Goal: Task Accomplishment & Management: Use online tool/utility

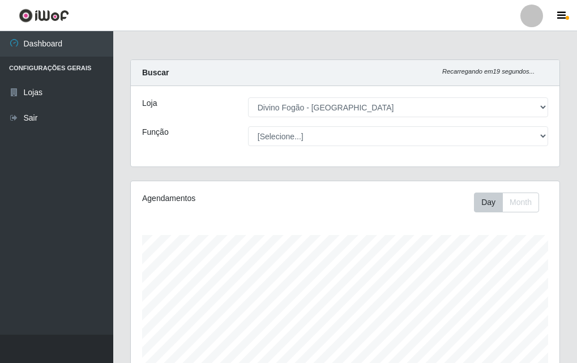
select select "499"
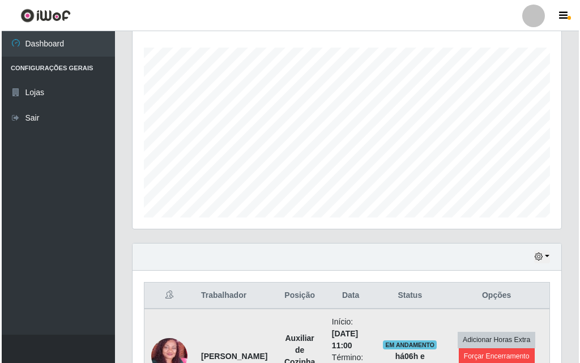
scroll to position [235, 429]
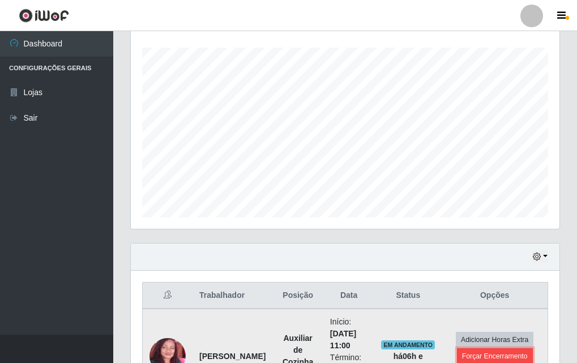
click at [471, 359] on button "Forçar Encerramento" at bounding box center [495, 356] width 76 height 16
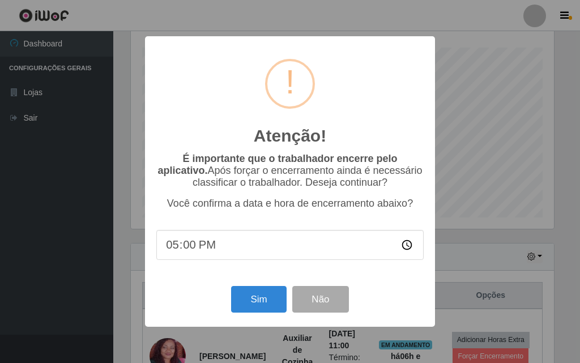
scroll to position [235, 423]
click at [269, 312] on button "Sim" at bounding box center [258, 299] width 55 height 27
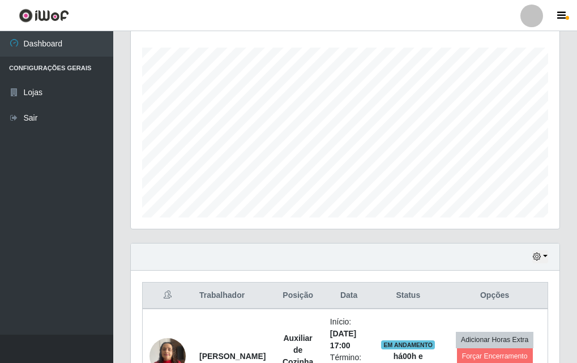
scroll to position [282, 0]
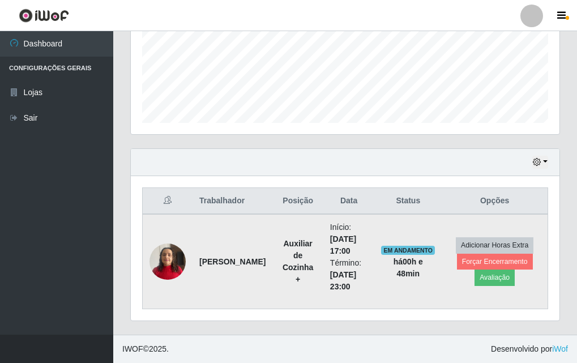
click at [169, 260] on img at bounding box center [167, 261] width 36 height 48
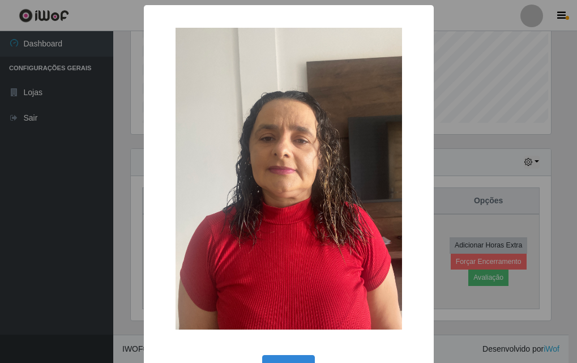
scroll to position [235, 423]
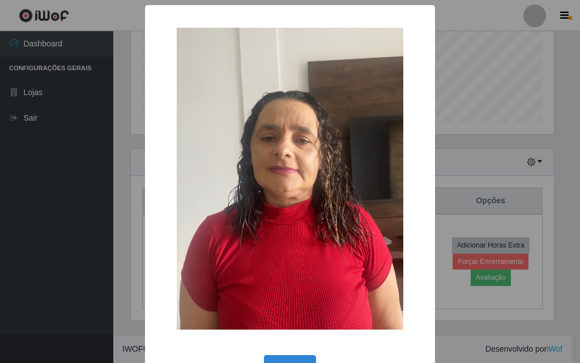
click at [50, 187] on div "× OK Cancel" at bounding box center [290, 181] width 580 height 363
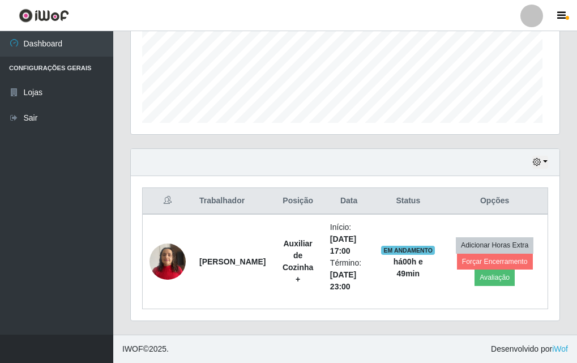
scroll to position [235, 429]
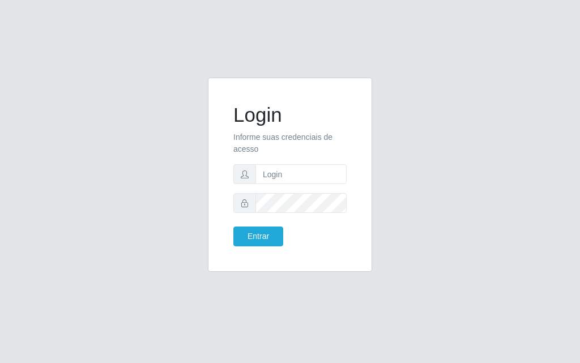
drag, startPoint x: 110, startPoint y: 223, endPoint x: 76, endPoint y: 91, distance: 136.2
drag, startPoint x: 244, startPoint y: 242, endPoint x: 303, endPoint y: 307, distance: 88.2
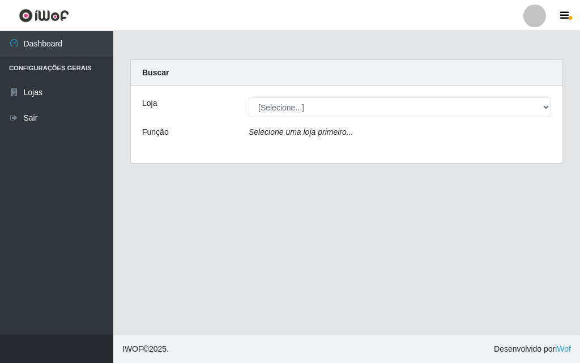
drag, startPoint x: 171, startPoint y: 163, endPoint x: 166, endPoint y: 140, distance: 23.1
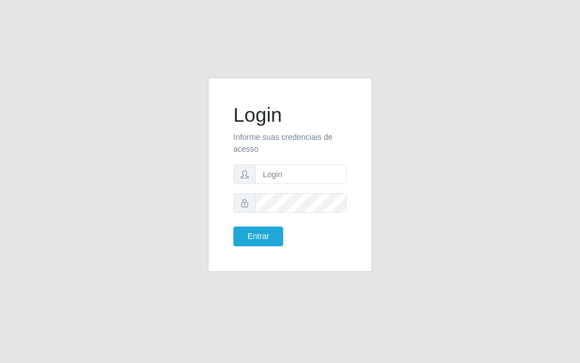
drag, startPoint x: 220, startPoint y: 130, endPoint x: 216, endPoint y: 137, distance: 8.6
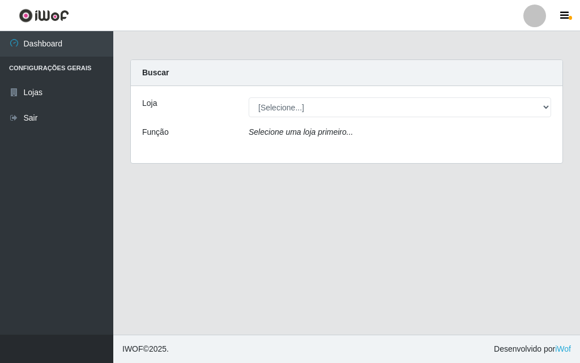
click at [292, 128] on icon "Selecione uma loja primeiro..." at bounding box center [301, 131] width 104 height 9
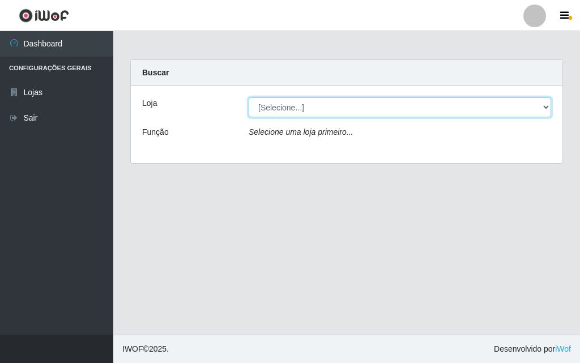
click at [297, 115] on select "[Selecione...] Divino Fogão - [GEOGRAPHIC_DATA]" at bounding box center [400, 107] width 302 height 20
select select "499"
click at [249, 97] on select "[Selecione...] Divino Fogão - [GEOGRAPHIC_DATA]" at bounding box center [400, 107] width 302 height 20
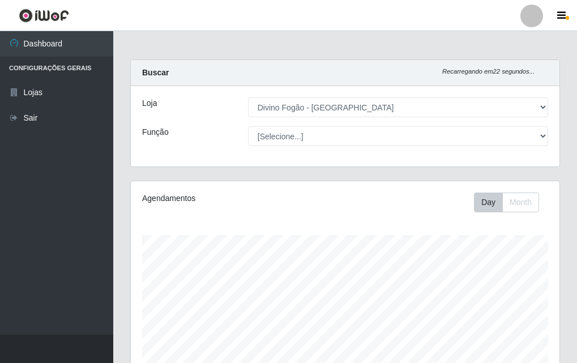
scroll to position [282, 0]
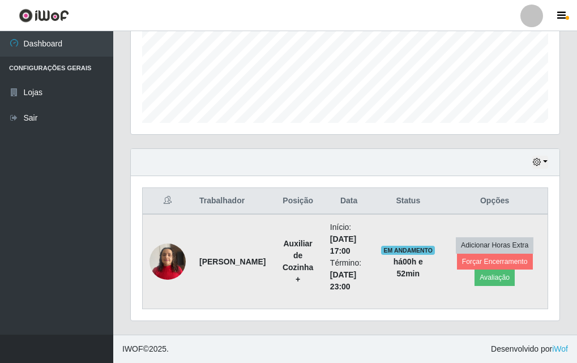
click at [207, 257] on strong "[PERSON_NAME]" at bounding box center [232, 261] width 66 height 9
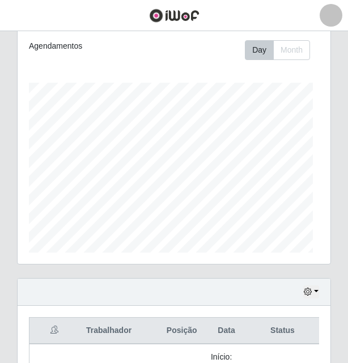
scroll to position [0, 0]
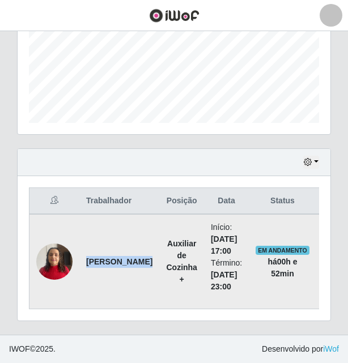
click at [90, 257] on strong "[PERSON_NAME]" at bounding box center [119, 261] width 66 height 9
click at [112, 257] on strong "[PERSON_NAME]" at bounding box center [119, 261] width 66 height 9
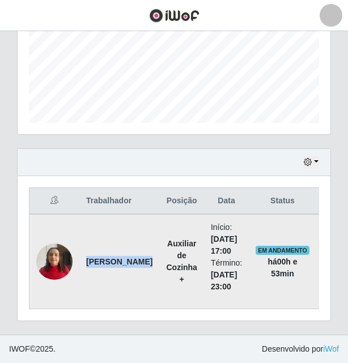
click at [112, 257] on strong "[PERSON_NAME]" at bounding box center [119, 261] width 66 height 9
click at [79, 255] on td at bounding box center [54, 261] width 50 height 95
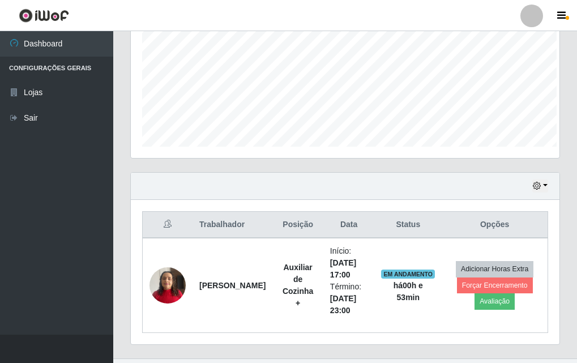
scroll to position [565856, 565662]
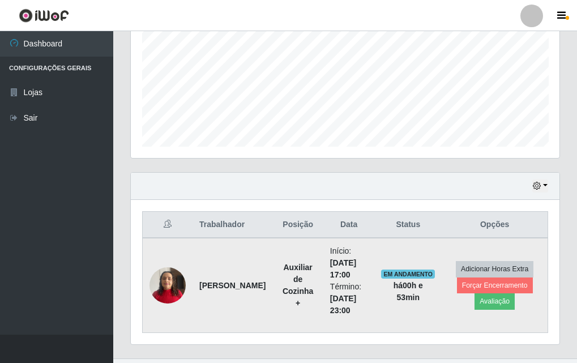
click at [217, 312] on td "pedro vitor" at bounding box center [232, 285] width 80 height 95
click at [222, 264] on td "pedro vitor" at bounding box center [232, 285] width 80 height 95
click at [224, 288] on strong "pedro vitor" at bounding box center [232, 285] width 66 height 9
click at [212, 315] on td "pedro vitor" at bounding box center [232, 285] width 80 height 95
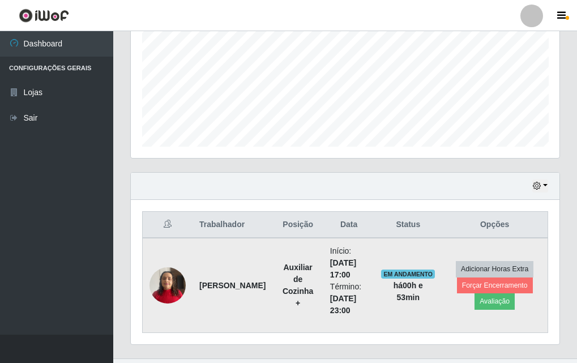
click at [212, 315] on td "pedro vitor" at bounding box center [232, 285] width 80 height 95
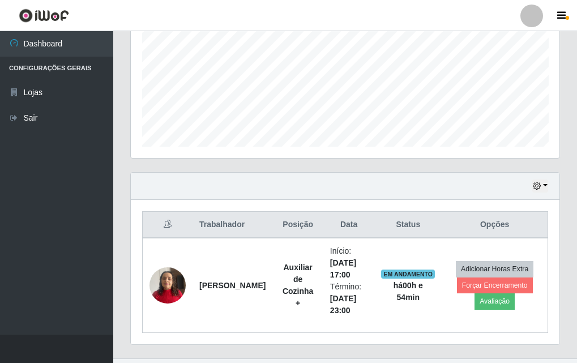
scroll to position [0, 0]
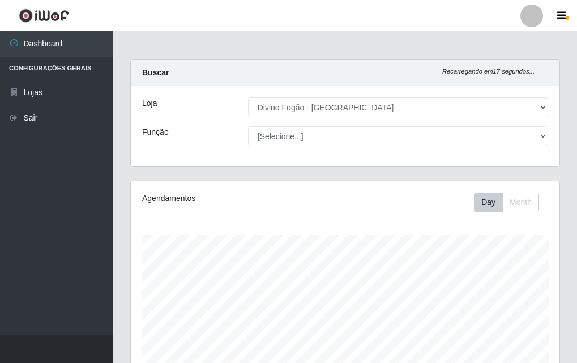
click at [246, 190] on div "Agendamentos Day Month 26/07 Agendamentos 8.25" at bounding box center [345, 298] width 429 height 235
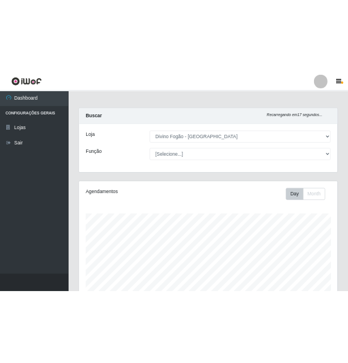
scroll to position [282, 0]
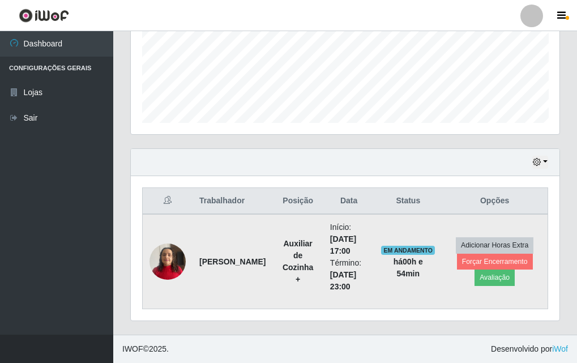
click at [217, 258] on strong "pedro vitor" at bounding box center [232, 261] width 66 height 9
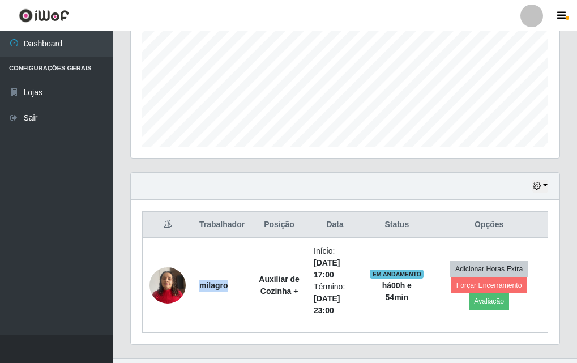
scroll to position [565856, 565662]
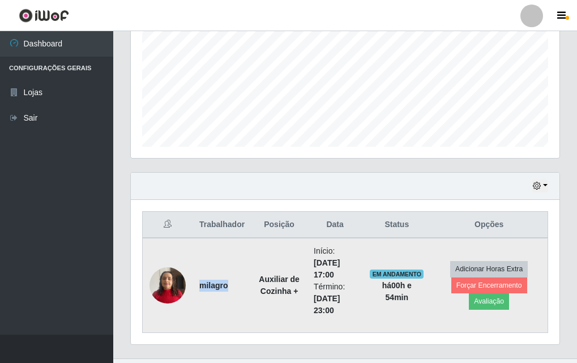
click at [254, 266] on td "Auxiliar de Cozinha +" at bounding box center [278, 285] width 55 height 95
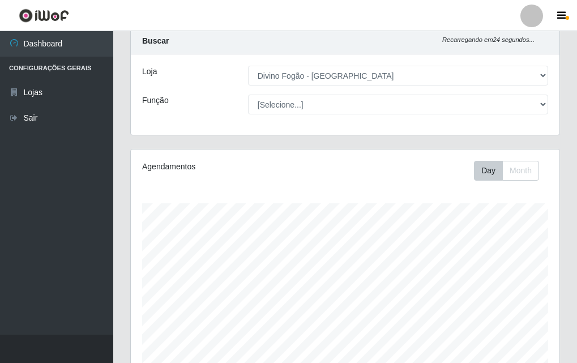
scroll to position [282, 0]
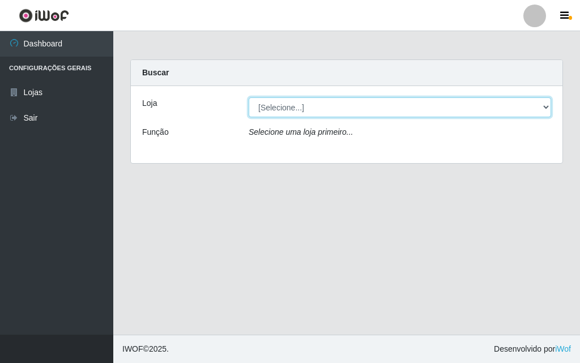
click at [425, 115] on select "[Selecione...] Divino Fogão - [GEOGRAPHIC_DATA]" at bounding box center [400, 107] width 302 height 20
select select "499"
click at [249, 97] on select "[Selecione...] Divino Fogão - [GEOGRAPHIC_DATA]" at bounding box center [400, 107] width 302 height 20
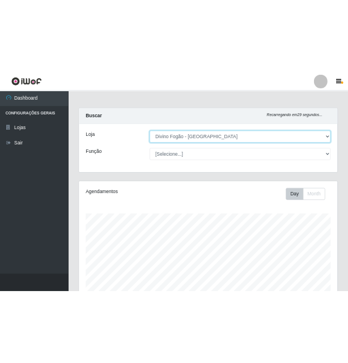
scroll to position [282, 0]
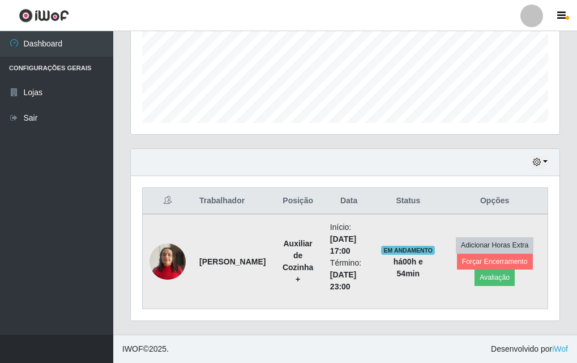
click at [288, 268] on strong "Auxiliar de Cozinha +" at bounding box center [297, 261] width 31 height 45
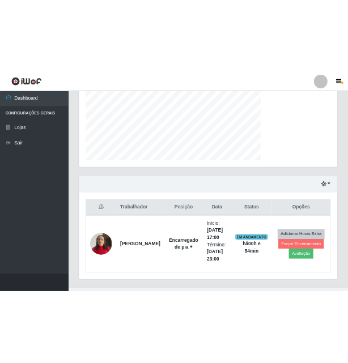
scroll to position [565856, 565662]
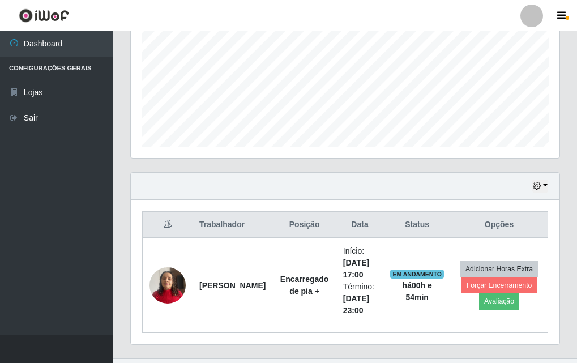
click at [252, 207] on div "Trabalhador Posição Data Status Opções Eliane Cavalcante oliveira Encarregado d…" at bounding box center [345, 272] width 429 height 144
click at [260, 164] on div "Agendamentos Day Month" at bounding box center [345, 47] width 447 height 250
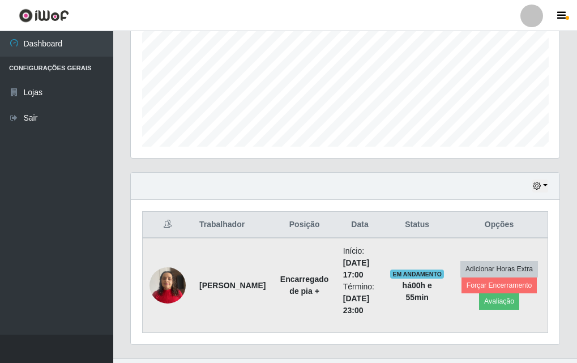
drag, startPoint x: 160, startPoint y: 263, endPoint x: 175, endPoint y: 307, distance: 46.5
click at [175, 307] on td at bounding box center [168, 285] width 50 height 95
drag, startPoint x: 161, startPoint y: 261, endPoint x: 161, endPoint y: 273, distance: 12.5
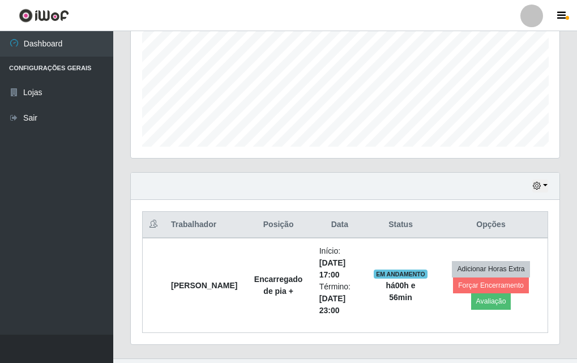
click at [380, 188] on div "Hoje 1 dia 3 dias 1 Semana Não encerrados" at bounding box center [345, 186] width 429 height 27
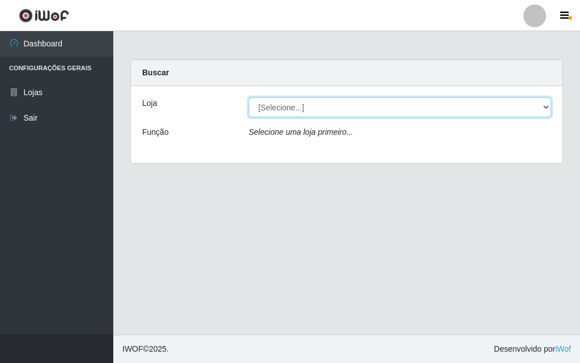
drag, startPoint x: 298, startPoint y: 101, endPoint x: 297, endPoint y: 113, distance: 11.9
click at [298, 101] on select "[Selecione...] Divino Fogão - [GEOGRAPHIC_DATA]" at bounding box center [400, 107] width 302 height 20
select select "499"
click at [249, 97] on select "[Selecione...] Divino Fogão - [GEOGRAPHIC_DATA]" at bounding box center [400, 107] width 302 height 20
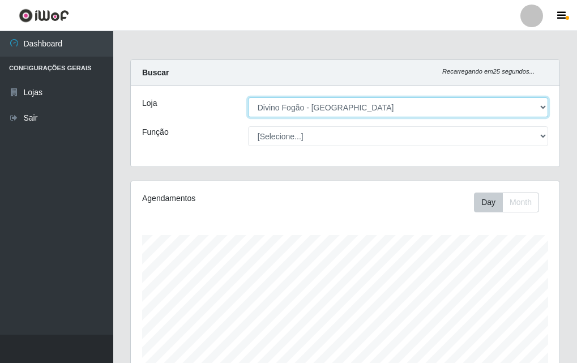
scroll to position [226, 0]
